Goal: Task Accomplishment & Management: Manage account settings

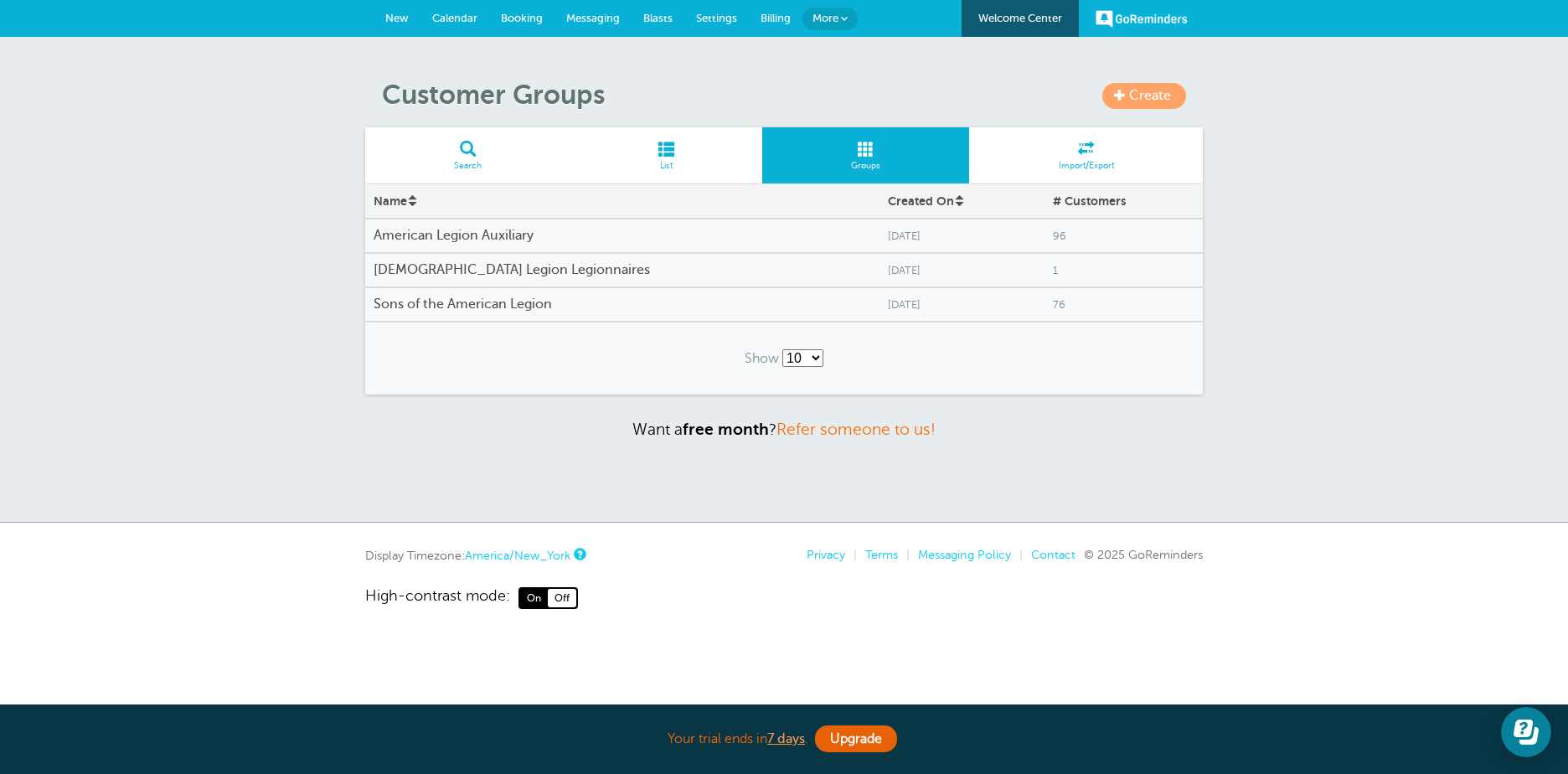
click at [776, 16] on span "Billing" at bounding box center [775, 17] width 30 height 12
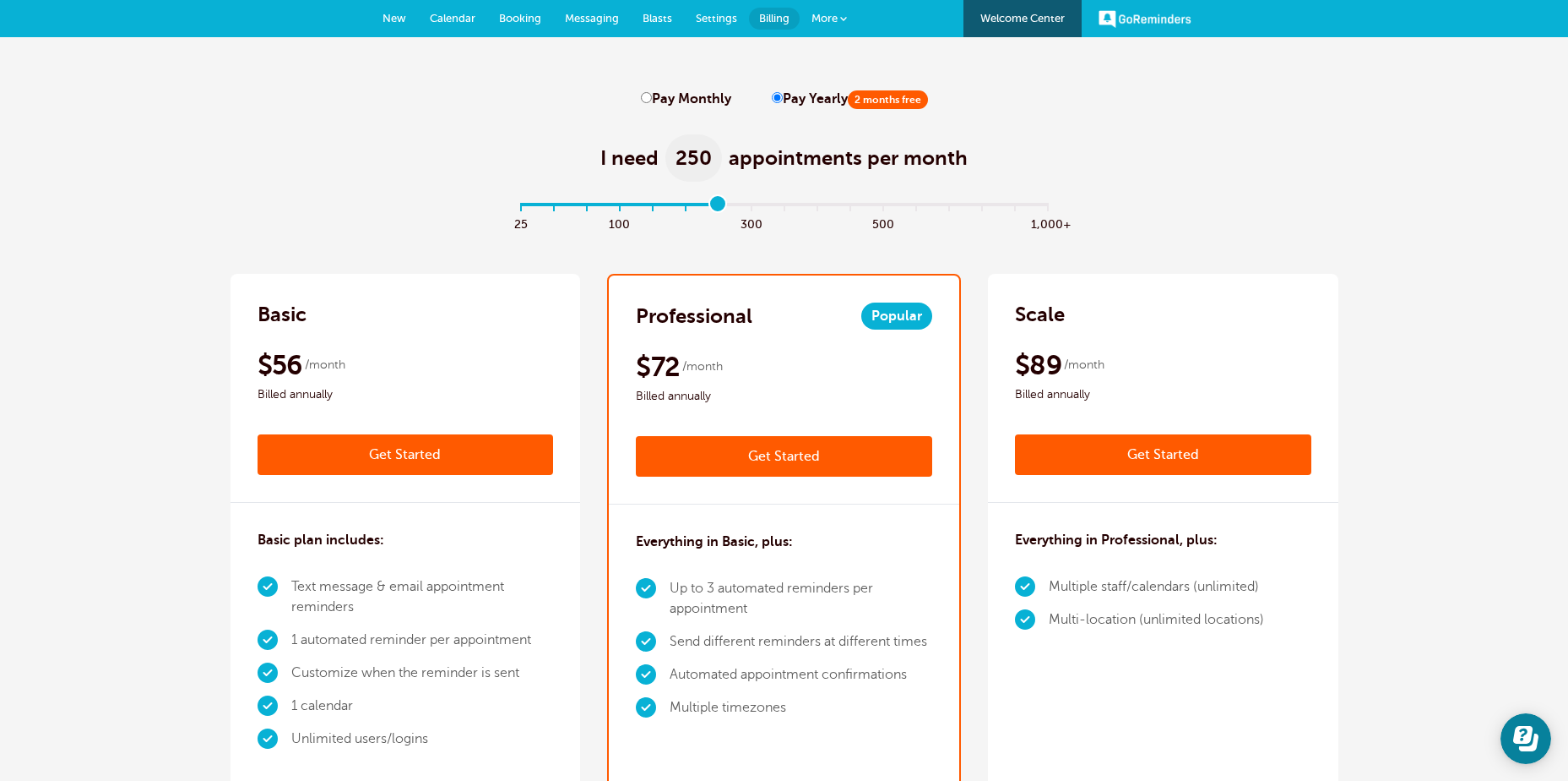
drag, startPoint x: 524, startPoint y: 203, endPoint x: 716, endPoint y: 202, distance: 192.0
click at [716, 206] on input "range" at bounding box center [784, 207] width 547 height 3
drag, startPoint x: 715, startPoint y: 199, endPoint x: 880, endPoint y: 197, distance: 165.0
type input "11"
click at [880, 206] on input "range" at bounding box center [784, 207] width 547 height 3
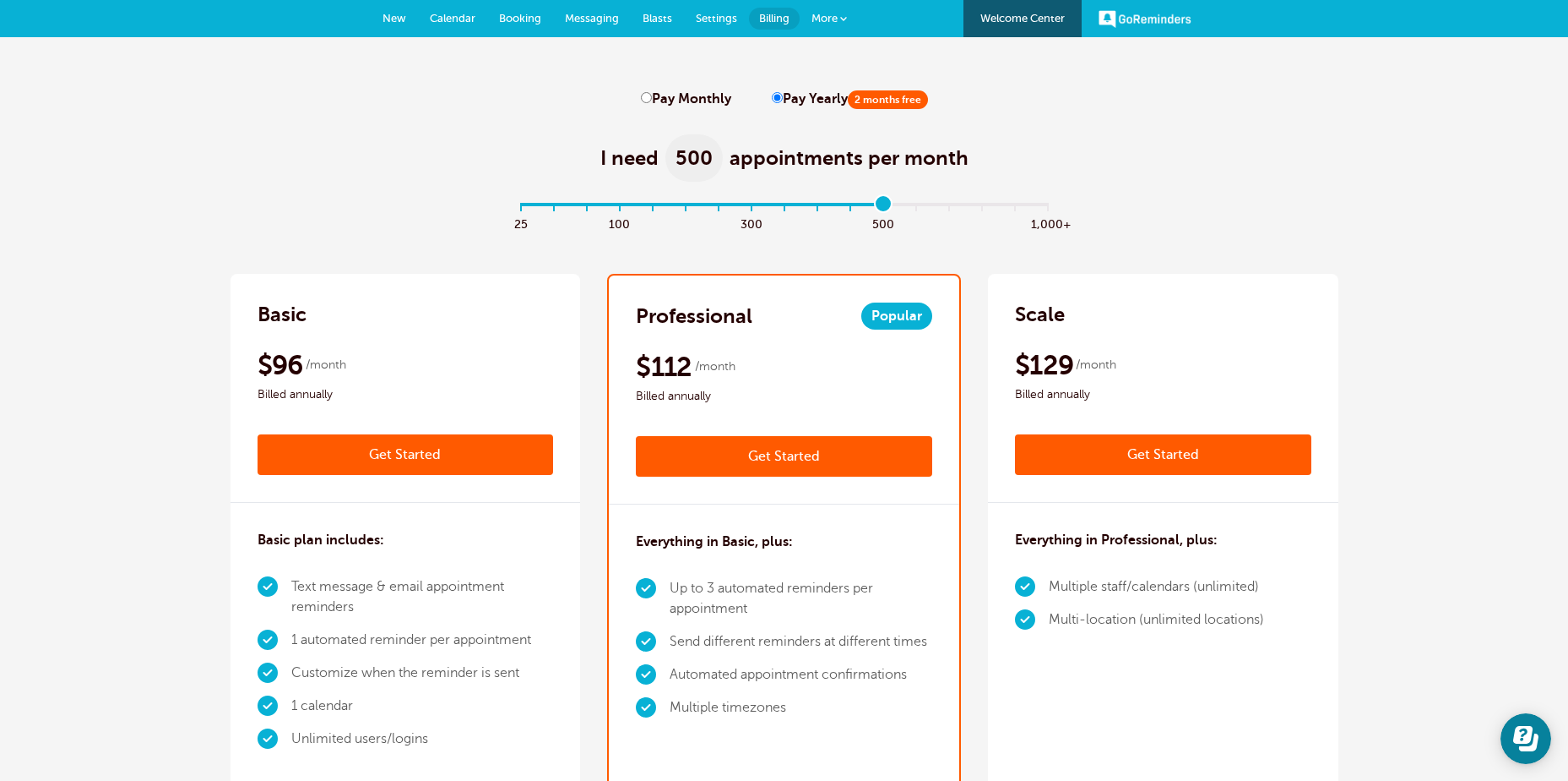
click at [651, 97] on input "Pay Monthly" at bounding box center [646, 97] width 11 height 11
radio input "true"
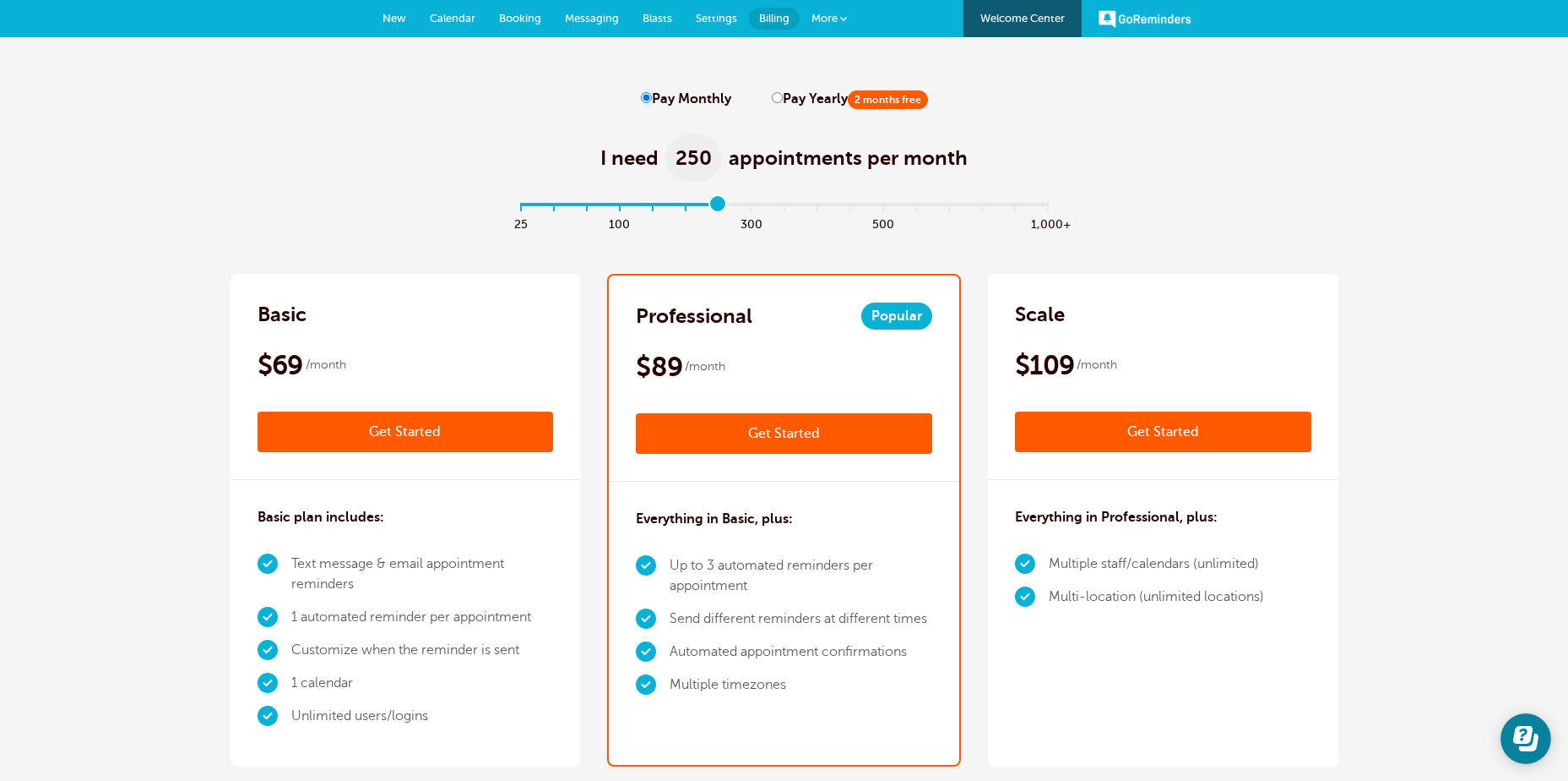
drag, startPoint x: 887, startPoint y: 202, endPoint x: 724, endPoint y: 208, distance: 163.1
type input "6"
click at [724, 208] on input "range" at bounding box center [784, 207] width 547 height 3
